Goal: Task Accomplishment & Management: Manage account settings

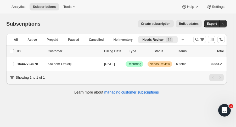
click at [197, 38] on button "Search and filter results" at bounding box center [199, 39] width 13 height 7
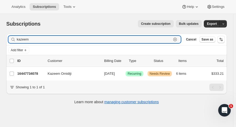
drag, startPoint x: 40, startPoint y: 39, endPoint x: -18, endPoint y: 40, distance: 57.8
click at [0, 40] on html "Analytics Subscriptions Tools Help Settings Skip to content Subscriptions. This…" at bounding box center [118, 63] width 236 height 127
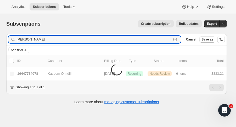
type input "[PERSON_NAME]"
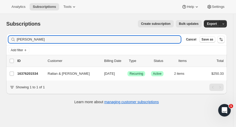
click at [24, 74] on p "16376201534" at bounding box center [30, 73] width 26 height 5
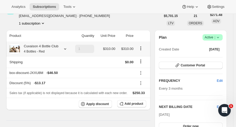
scroll to position [32, 0]
click at [43, 50] on small "4 Bottles - Red" at bounding box center [34, 52] width 21 height 4
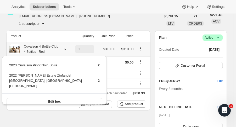
click at [30, 46] on div "Cuvaison 4 Bottle Club 4 Bottles - Red" at bounding box center [39, 49] width 38 height 10
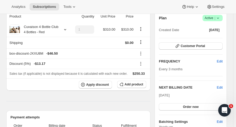
scroll to position [0, 0]
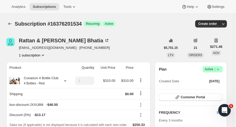
click at [224, 25] on icon "button" at bounding box center [223, 23] width 5 height 5
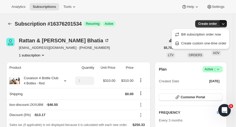
click at [224, 25] on icon "button" at bounding box center [223, 23] width 5 height 5
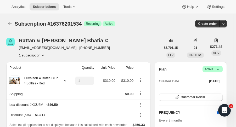
click at [221, 67] on icon at bounding box center [217, 69] width 5 height 5
click at [213, 86] on span "Cancel subscription" at bounding box center [216, 88] width 30 height 5
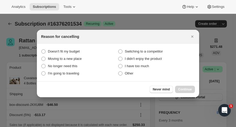
click at [65, 50] on span "Doesn't fit my budget" at bounding box center [64, 51] width 32 height 4
click at [42, 50] on budget "Doesn't fit my budget" at bounding box center [41, 49] width 0 height 0
radio budget "true"
click at [185, 86] on button "Continue" at bounding box center [185, 89] width 20 height 7
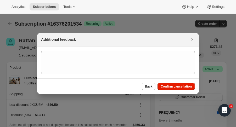
click at [185, 86] on span "Confirm cancellation" at bounding box center [176, 86] width 31 height 4
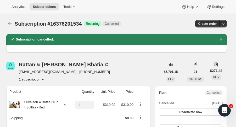
click at [7, 23] on button "Subscriptions" at bounding box center [9, 23] width 7 height 7
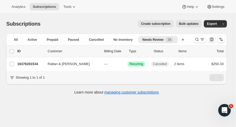
click at [195, 42] on div at bounding box center [209, 39] width 36 height 10
click at [198, 42] on button "Search and filter results" at bounding box center [199, 39] width 13 height 7
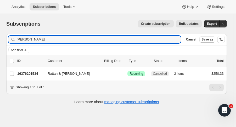
drag, startPoint x: 42, startPoint y: 41, endPoint x: -13, endPoint y: 40, distance: 55.7
click at [0, 40] on html "Analytics Subscriptions Tools Help Settings Skip to content Subscriptions. This…" at bounding box center [118, 63] width 236 height 127
type input "[PERSON_NAME]"
click at [24, 72] on p "16412803390" at bounding box center [30, 73] width 26 height 5
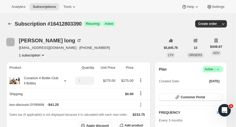
click at [226, 26] on icon "button" at bounding box center [223, 23] width 5 height 5
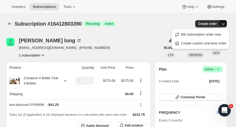
click at [173, 25] on div "Create order" at bounding box center [191, 23] width 71 height 7
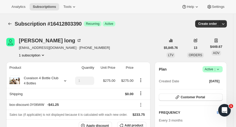
click at [221, 68] on icon at bounding box center [217, 69] width 5 height 5
click at [214, 89] on span "Cancel subscription" at bounding box center [216, 88] width 30 height 4
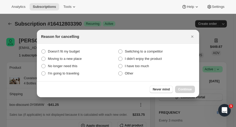
click at [126, 67] on span "I have too much" at bounding box center [137, 66] width 24 height 4
click at [119, 64] on much "I have too much" at bounding box center [118, 64] width 0 height 0
radio much "true"
click at [193, 87] on button "Continue" at bounding box center [185, 89] width 20 height 7
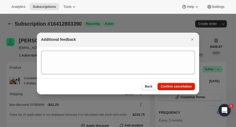
click at [193, 87] on button "Confirm cancellation" at bounding box center [175, 86] width 37 height 7
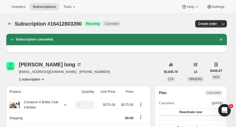
click at [9, 22] on icon "Subscriptions" at bounding box center [9, 23] width 5 height 5
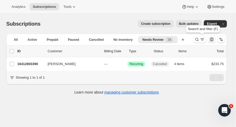
click at [200, 39] on icon "Search and filter results" at bounding box center [196, 39] width 5 height 5
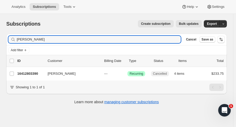
drag, startPoint x: 41, startPoint y: 38, endPoint x: -11, endPoint y: 45, distance: 52.5
click at [0, 45] on html "Analytics Subscriptions Tools Help Settings Skip to content Subscriptions. This…" at bounding box center [118, 63] width 236 height 127
type input "watkin"
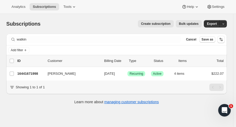
click at [34, 77] on div "16441671998 [PERSON_NAME] [DATE] Success Recurring Success Active 4 items $222.…" at bounding box center [120, 73] width 206 height 7
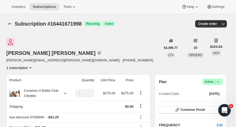
click at [195, 108] on span "Customer Portal" at bounding box center [193, 110] width 24 height 4
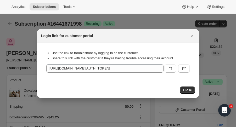
click at [191, 33] on icon "Close" at bounding box center [192, 35] width 5 height 5
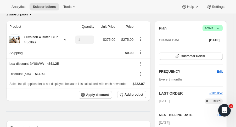
scroll to position [54, 0]
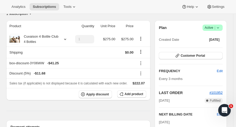
click at [223, 69] on span "Edit" at bounding box center [220, 71] width 6 height 5
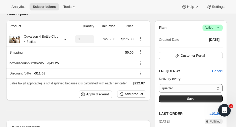
click at [219, 69] on span "Cancel" at bounding box center [217, 71] width 10 height 5
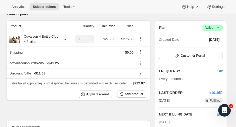
click at [222, 112] on span "Edit" at bounding box center [220, 114] width 6 height 5
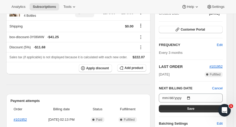
scroll to position [85, 0]
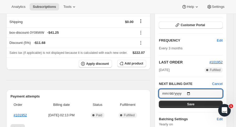
click at [191, 89] on input "[DATE]" at bounding box center [191, 93] width 64 height 9
type input "[DATE]"
click at [210, 101] on button "Save" at bounding box center [191, 104] width 64 height 7
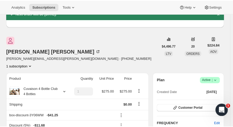
scroll to position [26, 0]
